Goal: Task Accomplishment & Management: Complete application form

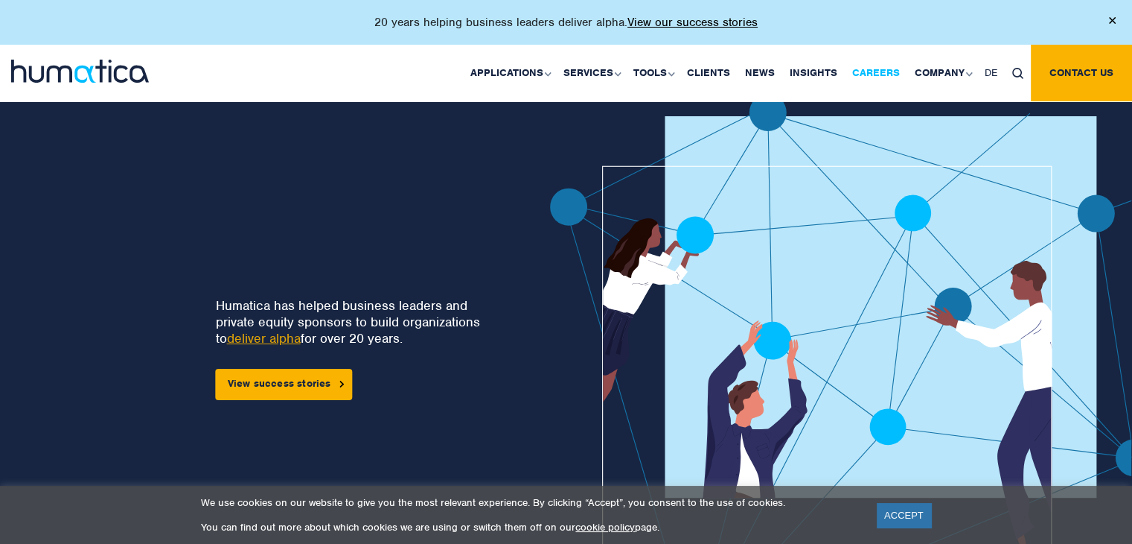
click at [876, 76] on link "Careers" at bounding box center [876, 73] width 63 height 57
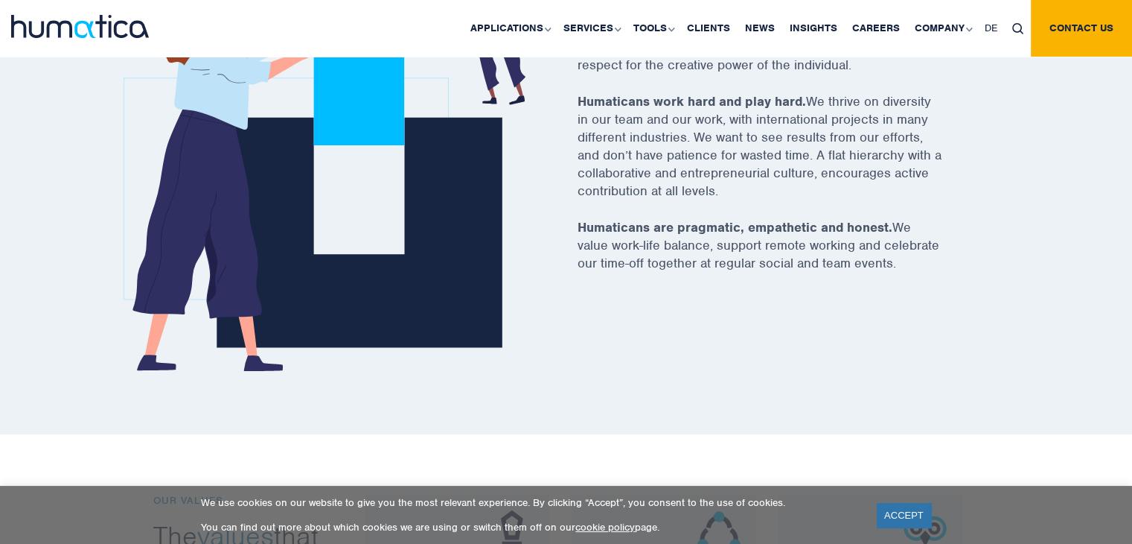
scroll to position [968, 0]
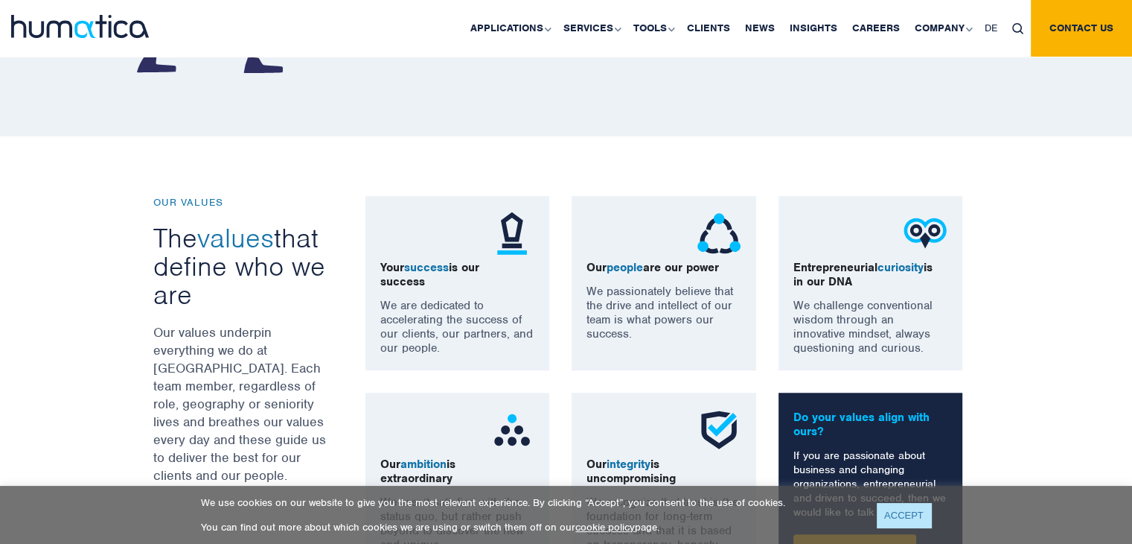
click at [892, 523] on link "ACCEPT" at bounding box center [904, 515] width 54 height 25
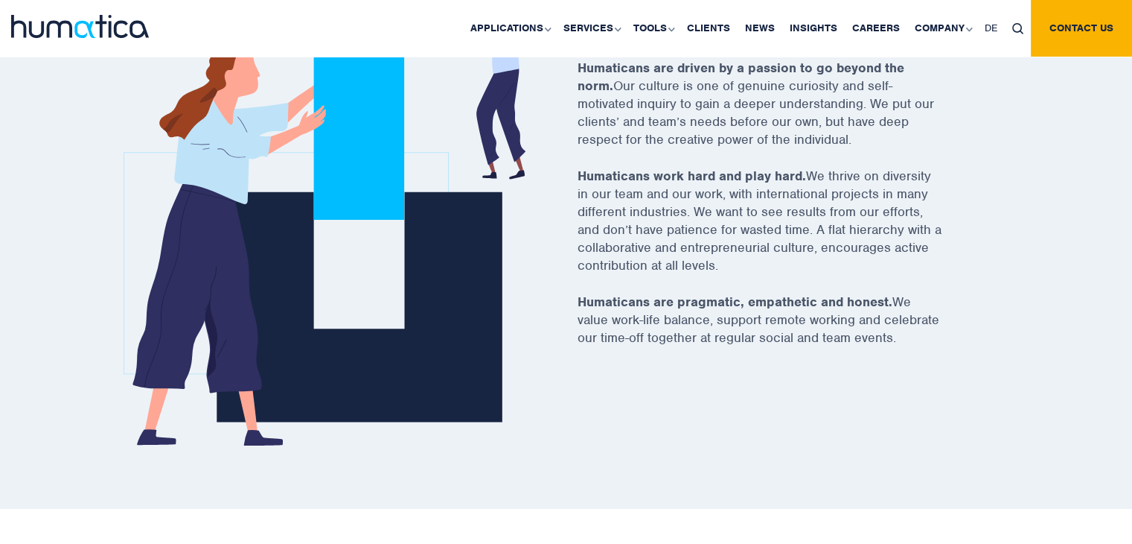
scroll to position [447, 0]
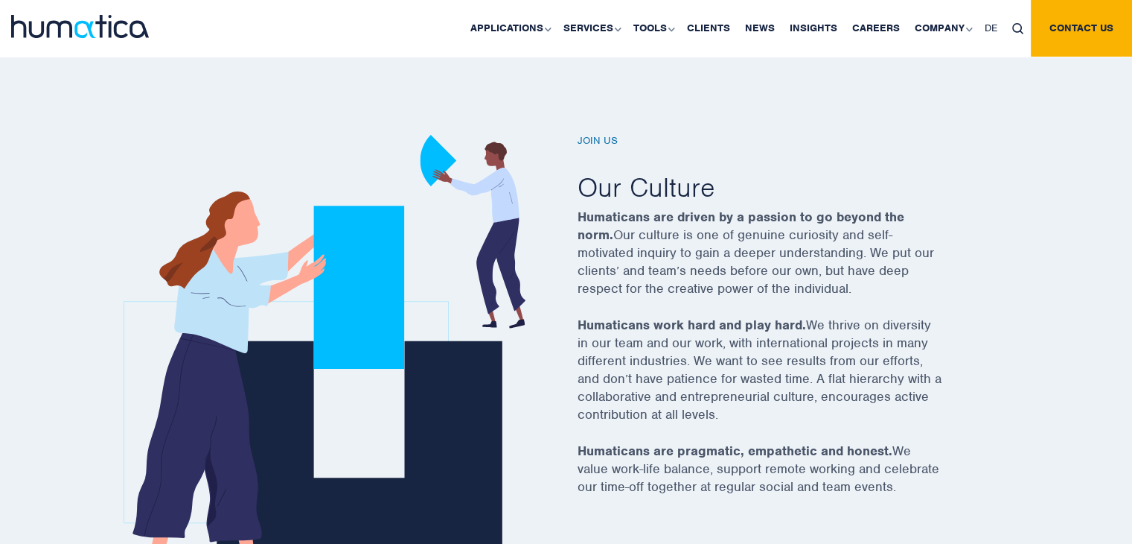
click at [605, 139] on h6 "Join us" at bounding box center [779, 141] width 402 height 13
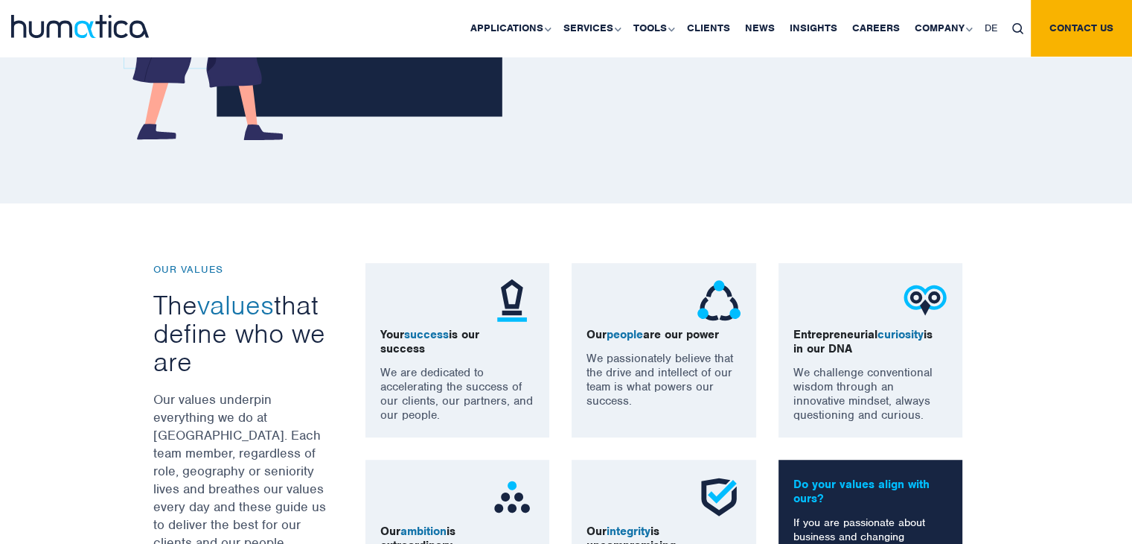
scroll to position [1117, 0]
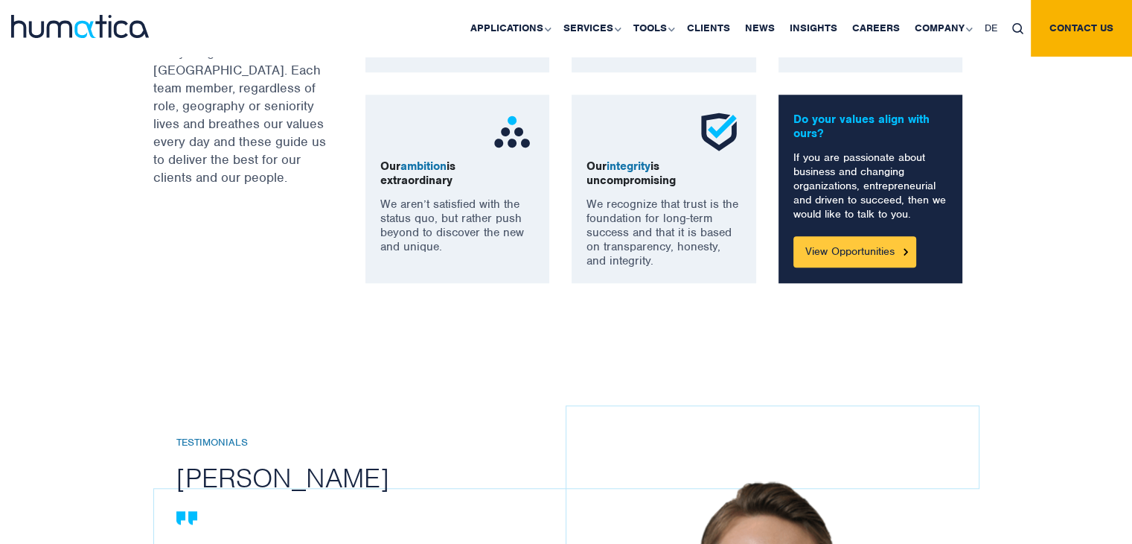
click at [882, 251] on link "View Opportunities" at bounding box center [855, 251] width 123 height 31
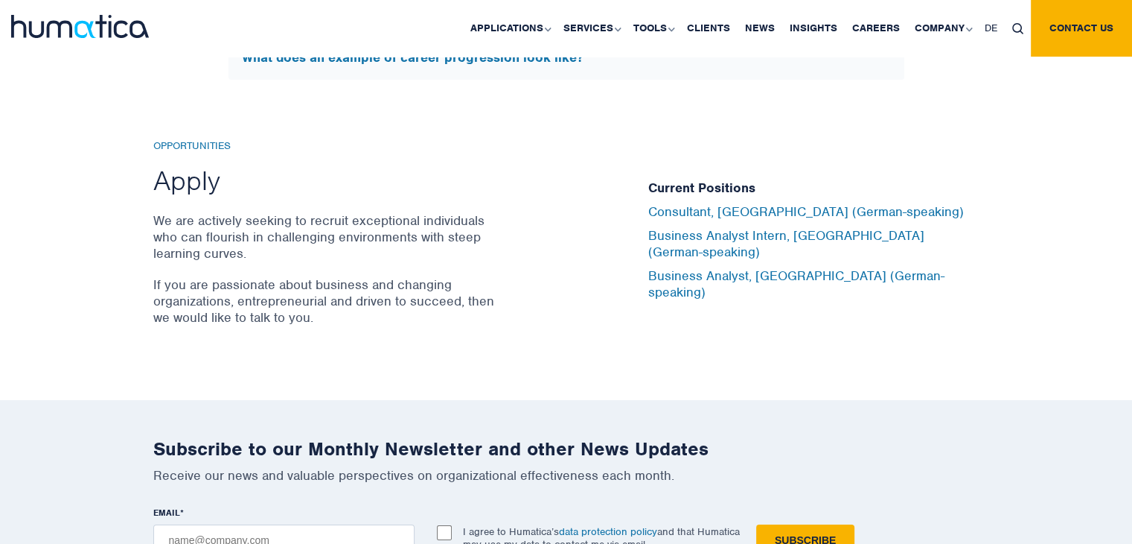
scroll to position [4887, 0]
